Goal: Check status: Check status

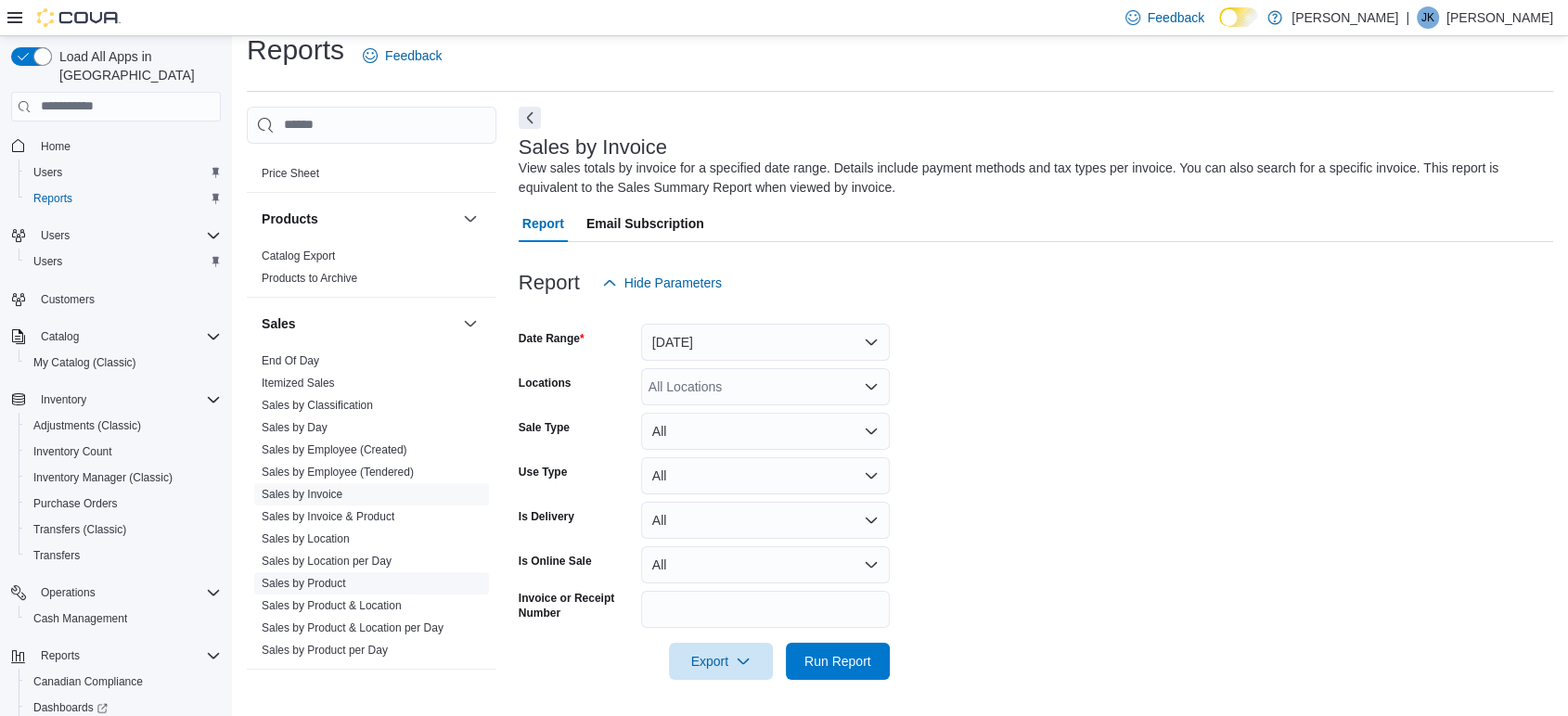
scroll to position [841, 0]
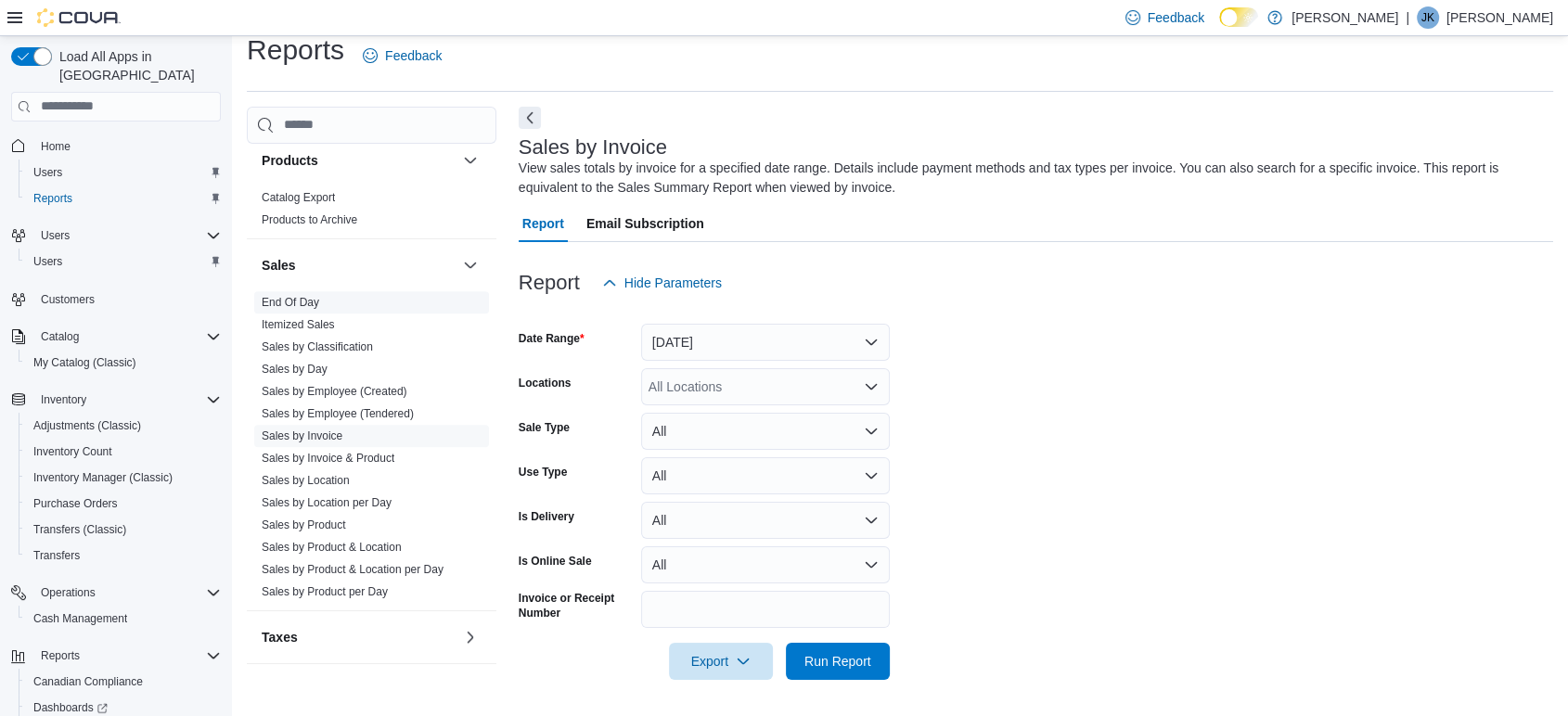
click at [306, 300] on link "End Of Day" at bounding box center [291, 302] width 58 height 13
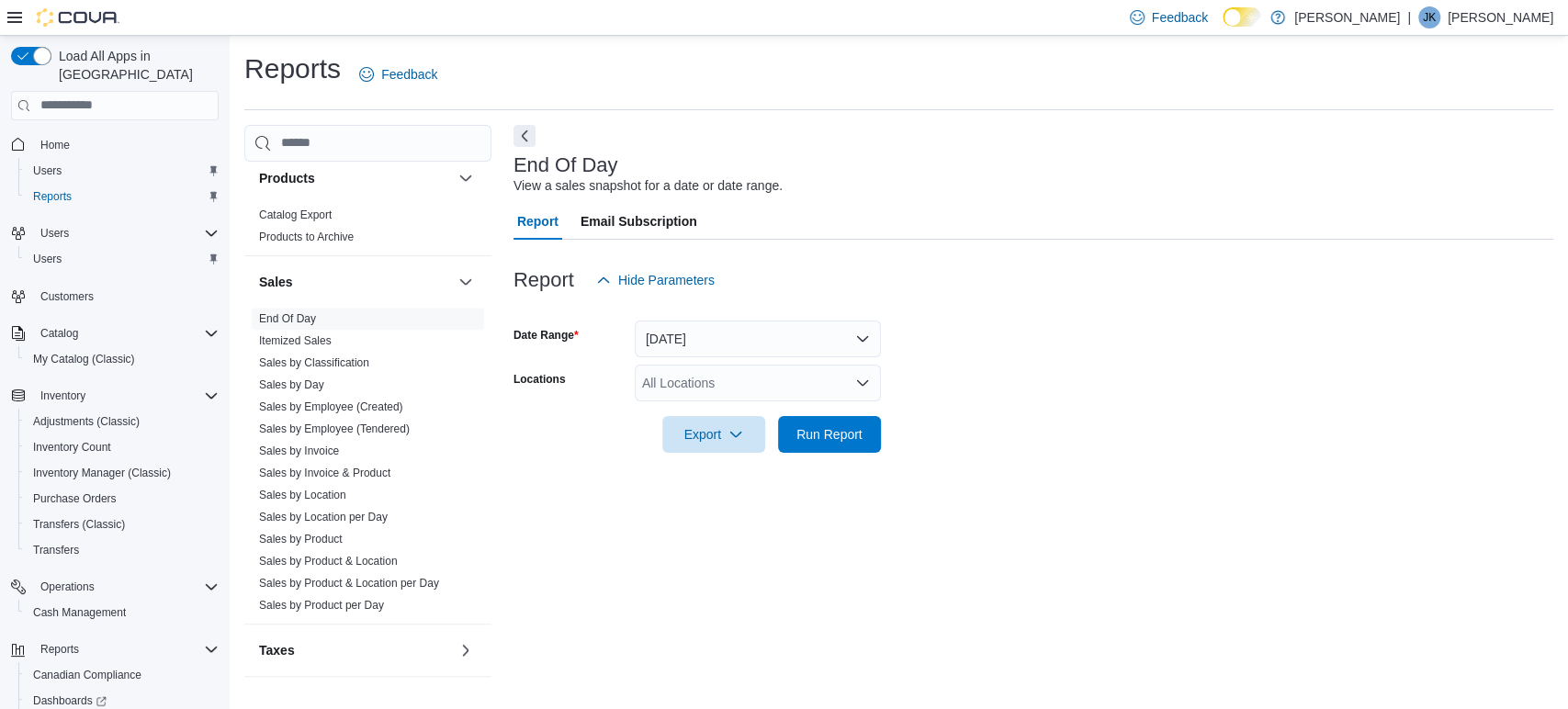
click at [734, 379] on div "All Locations" at bounding box center [758, 383] width 246 height 36
type input "**"
click at [779, 407] on span "White Oaks Outpost" at bounding box center [731, 414] width 114 height 19
click at [926, 336] on form "Date Range [DATE] Locations [GEOGRAPHIC_DATA] Outpost Export Run Report" at bounding box center [1033, 376] width 1040 height 155
click at [815, 433] on span "Run Report" at bounding box center [829, 434] width 66 height 19
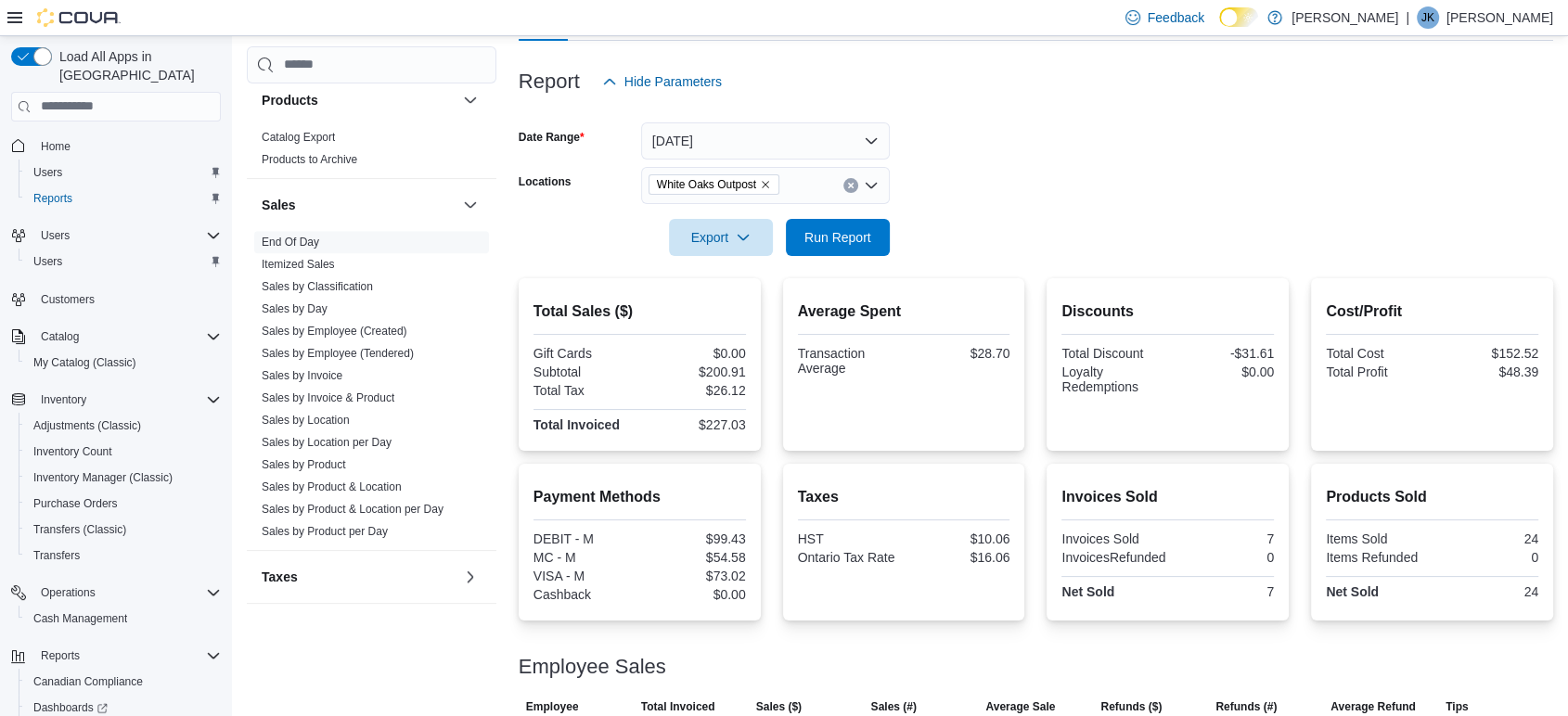
scroll to position [206, 0]
